Goal: Task Accomplishment & Management: Manage account settings

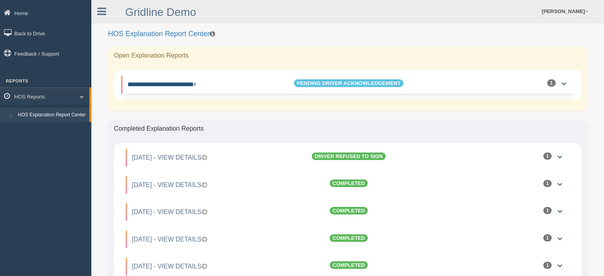
click at [195, 84] on icon at bounding box center [195, 84] width 2 height 6
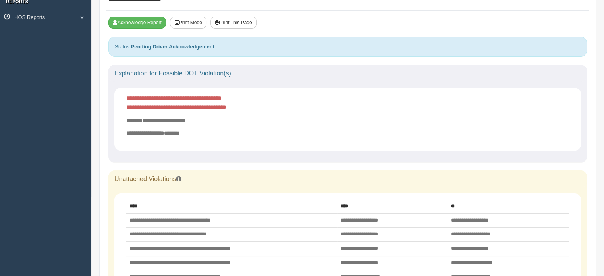
scroll to position [40, 0]
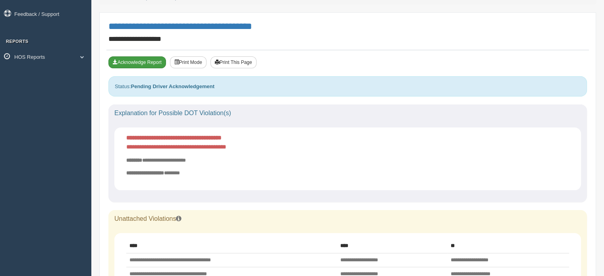
click at [142, 59] on button "Acknowledge Report" at bounding box center [137, 62] width 58 height 12
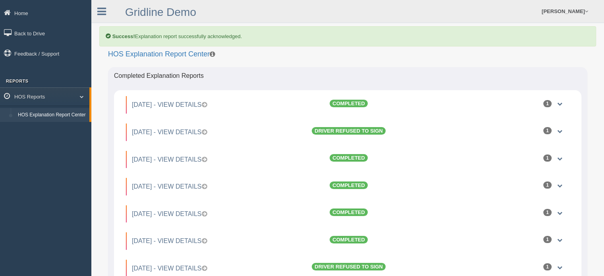
scroll to position [109, 0]
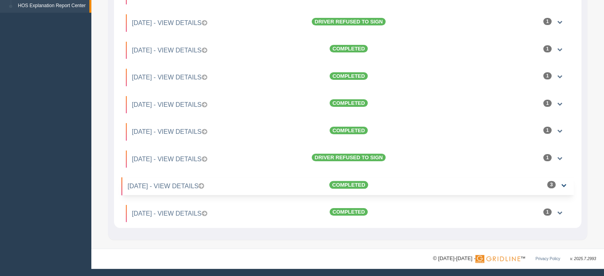
click at [561, 184] on link at bounding box center [563, 185] width 5 height 5
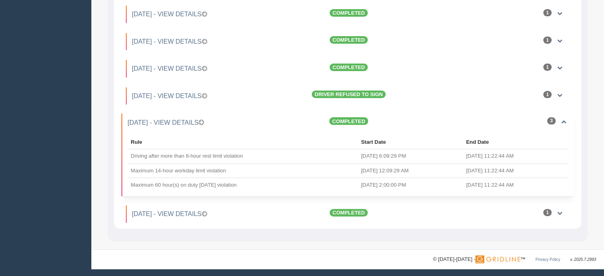
scroll to position [0, 0]
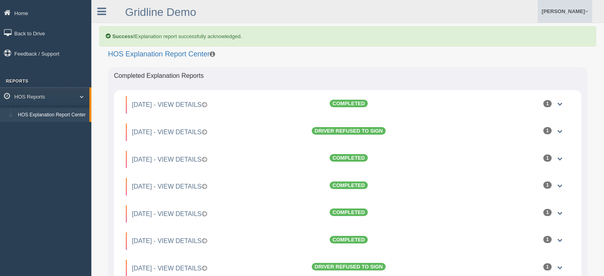
click at [560, 10] on link "[PERSON_NAME]" at bounding box center [564, 11] width 54 height 23
click at [520, 47] on link "Log Off" at bounding box center [548, 47] width 86 height 16
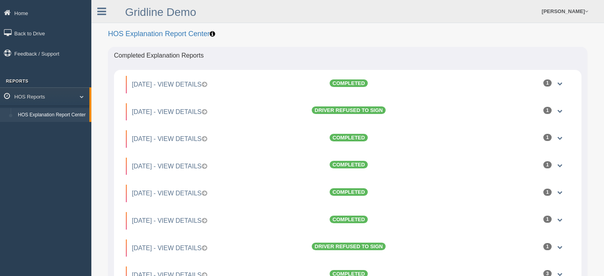
click at [211, 34] on icon at bounding box center [213, 34] width 6 height 6
click at [564, 6] on link "[PERSON_NAME]" at bounding box center [564, 11] width 54 height 23
click at [527, 46] on link "Log Off" at bounding box center [548, 47] width 86 height 16
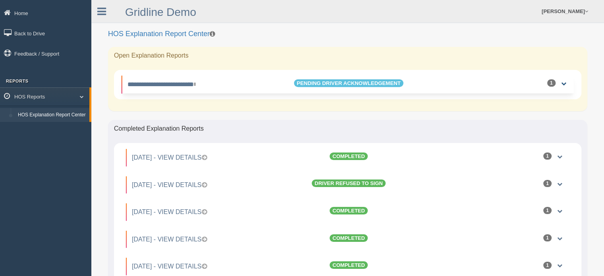
click at [564, 83] on link at bounding box center [563, 83] width 5 height 5
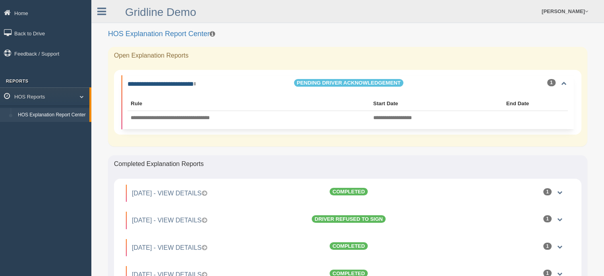
click at [151, 82] on link "**********" at bounding box center [161, 84] width 68 height 6
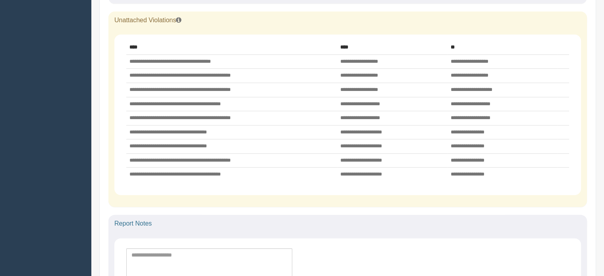
scroll to position [278, 0]
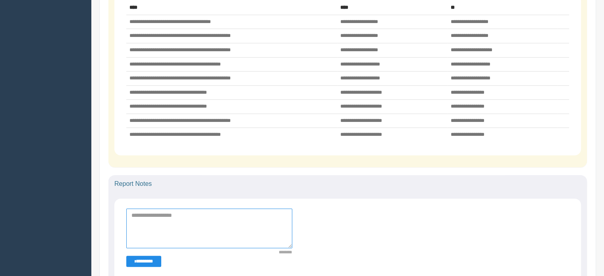
click at [166, 219] on textarea at bounding box center [209, 228] width 166 height 40
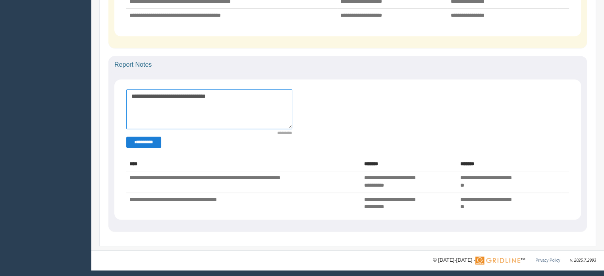
type textarea "**********"
click at [136, 138] on button "********" at bounding box center [143, 141] width 35 height 11
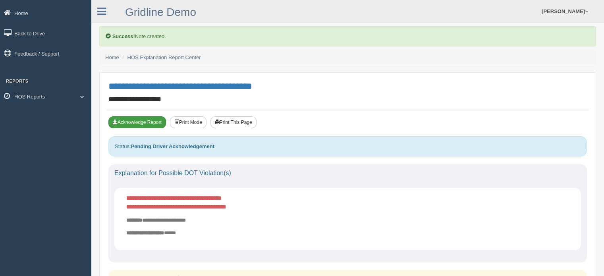
click at [143, 120] on button "Acknowledge Report" at bounding box center [137, 122] width 58 height 12
